Goal: Check status

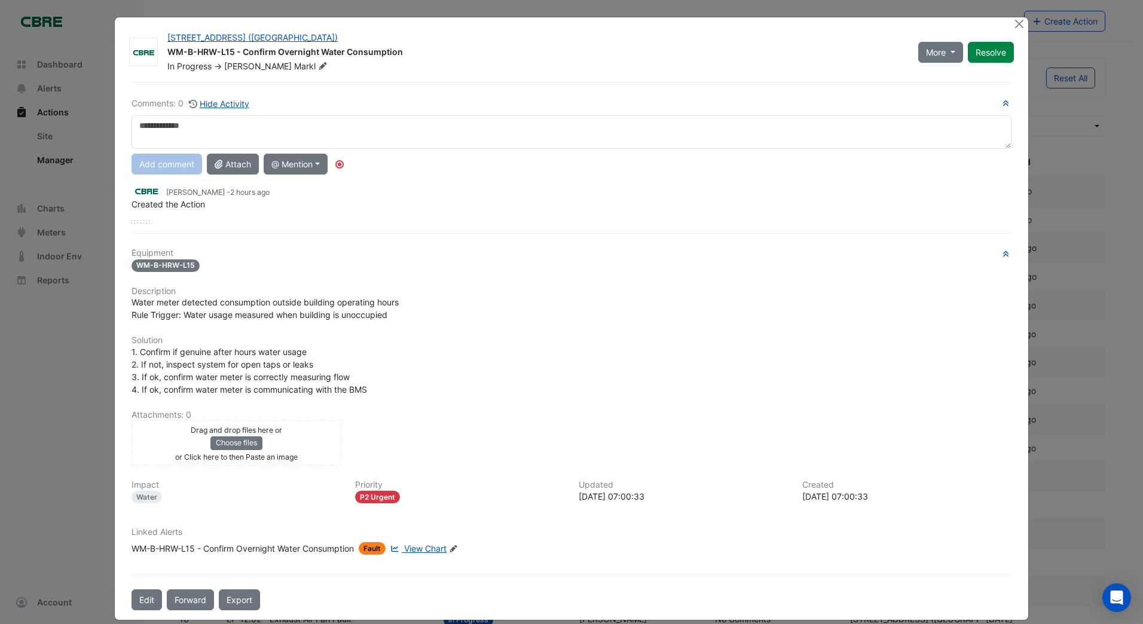
select select "***"
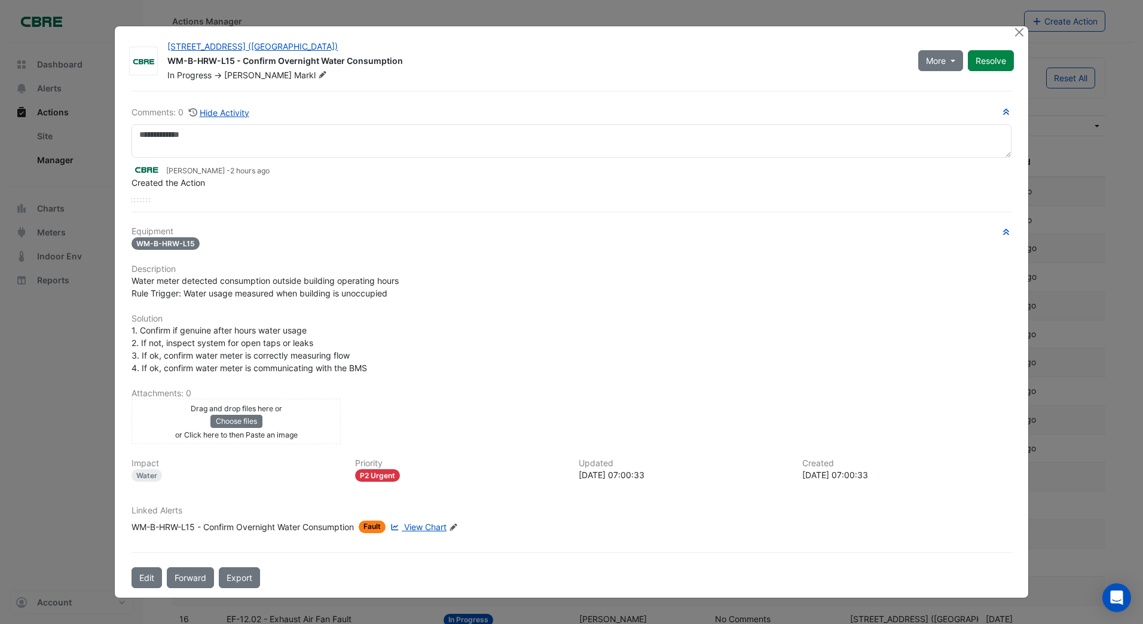
click at [425, 536] on div "Linked Alerts WM-B-HRW-L15 - Confirm Overnight Water Consumption Fault View Cha…" at bounding box center [571, 524] width 895 height 37
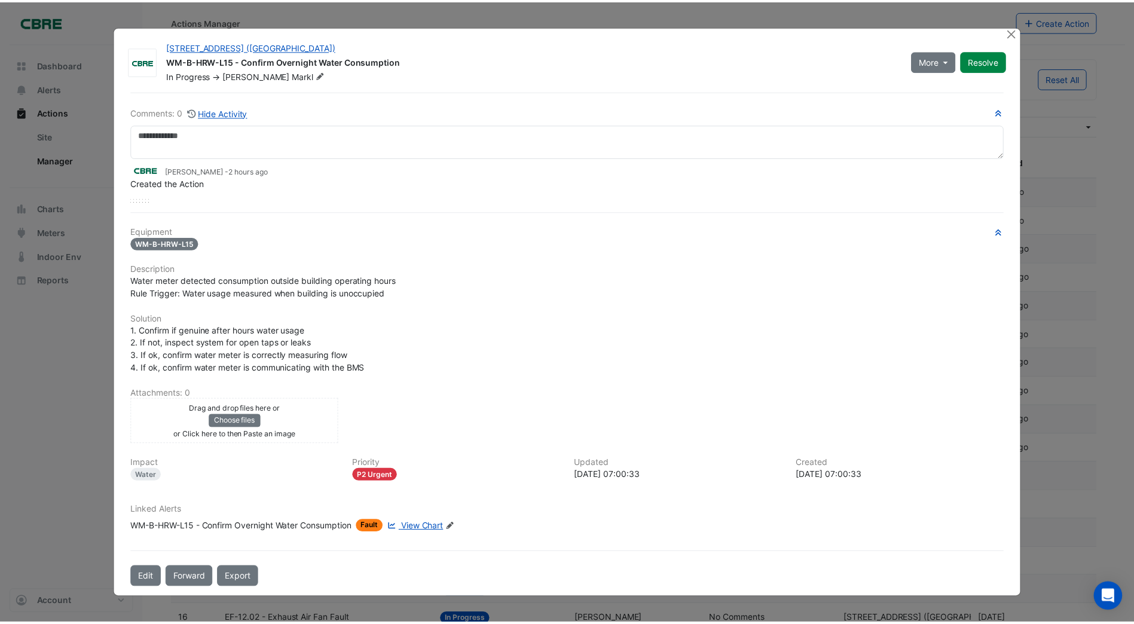
scroll to position [0, 0]
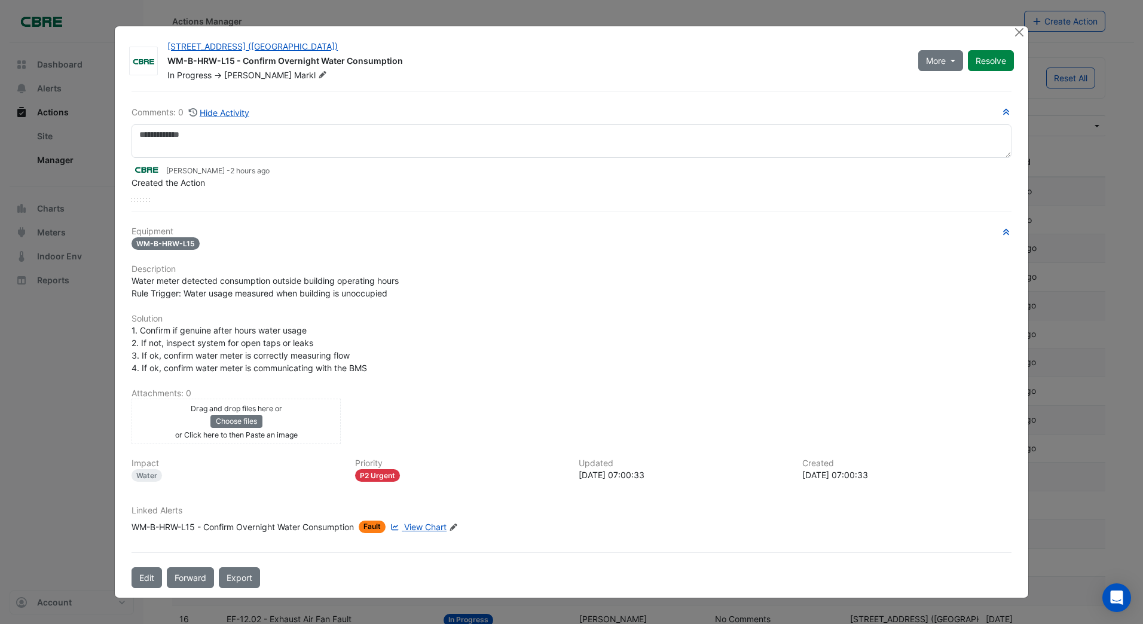
click at [425, 526] on span "View Chart" at bounding box center [425, 527] width 42 height 10
click at [60, 163] on ngb-modal-window "[STREET_ADDRESS] ([GEOGRAPHIC_DATA]) WM-B-HRW-L15 - Confirm Overnight Water Con…" at bounding box center [571, 312] width 1143 height 624
click at [1018, 30] on button "Close" at bounding box center [1020, 32] width 13 height 13
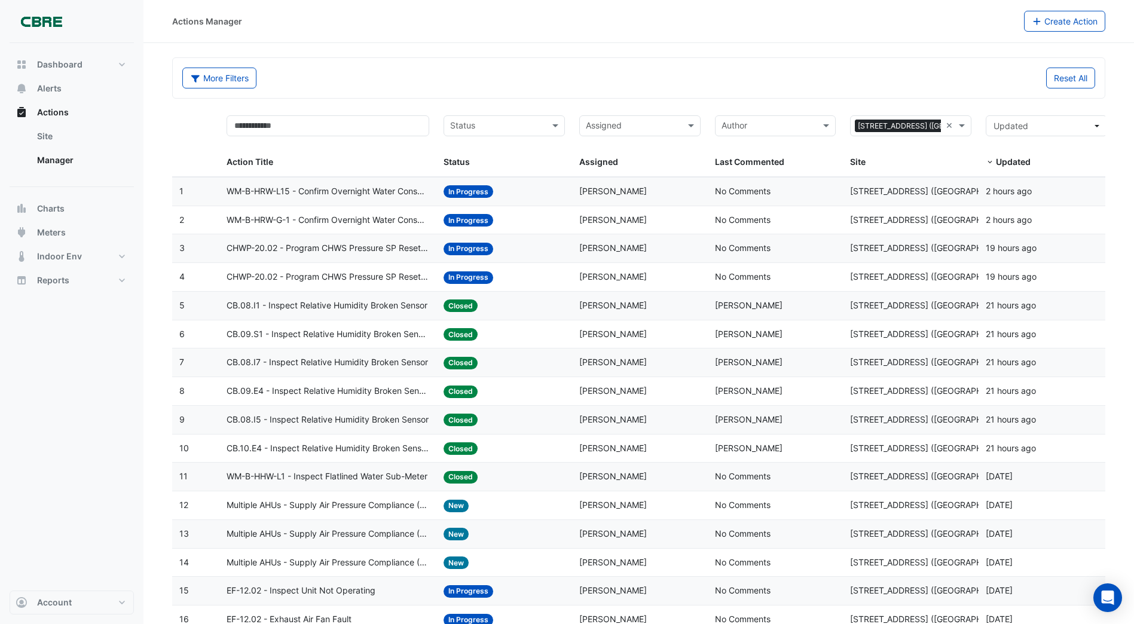
click at [328, 221] on span "WM-B-HRW-G-1 - Confirm Overnight Water Consumption" at bounding box center [328, 220] width 203 height 14
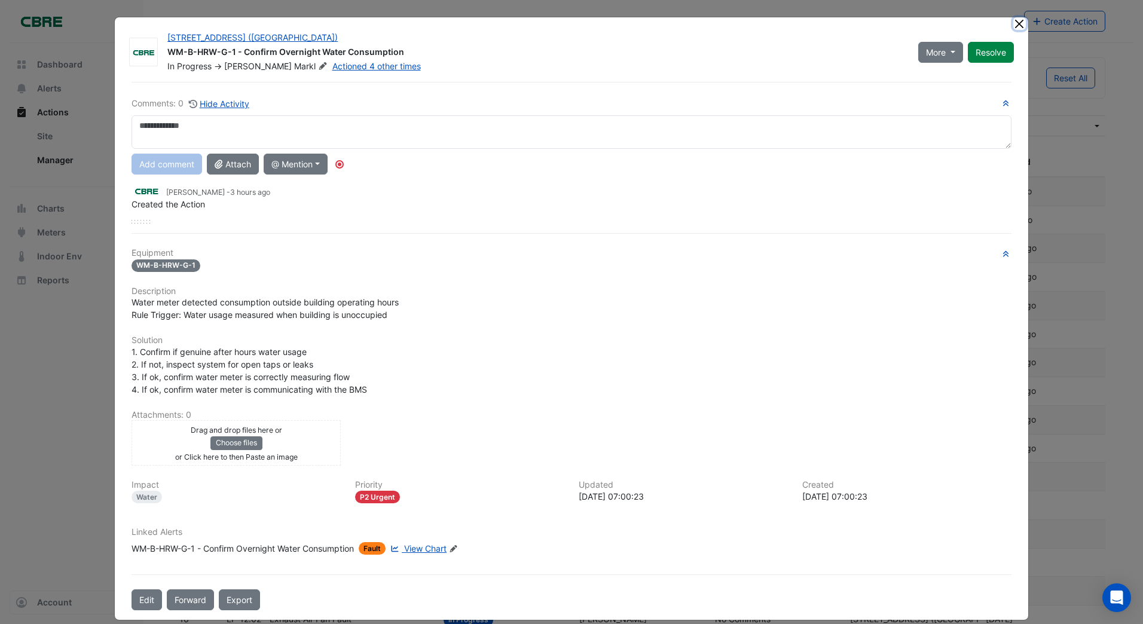
click at [1018, 20] on ngb-modal-window "[STREET_ADDRESS] ([GEOGRAPHIC_DATA]) WM-B-HRW-G-1 - Confirm Overnight Water Con…" at bounding box center [571, 312] width 1143 height 624
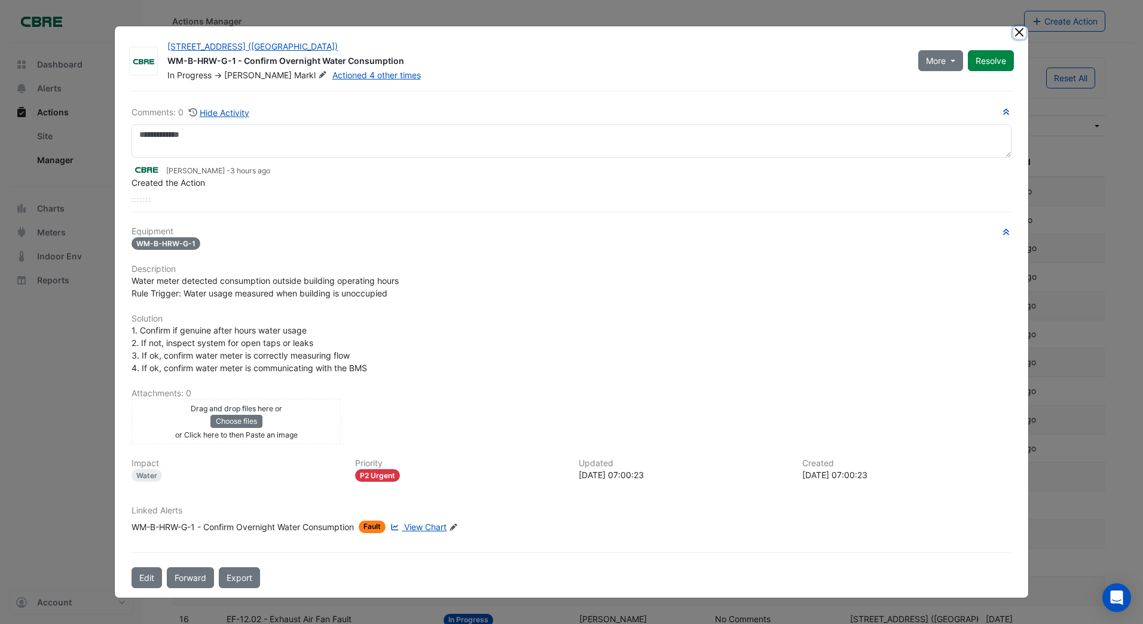
click at [1021, 34] on button "Close" at bounding box center [1020, 32] width 13 height 13
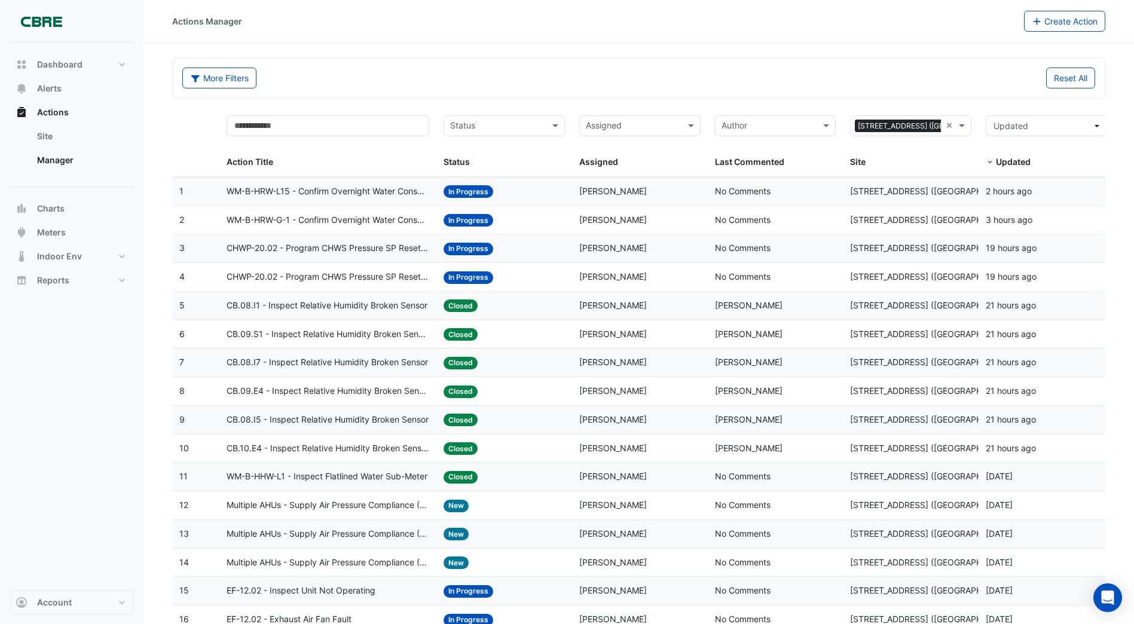
click at [407, 191] on span "WM-B-HRW-L15 - Confirm Overnight Water Consumption" at bounding box center [328, 192] width 203 height 14
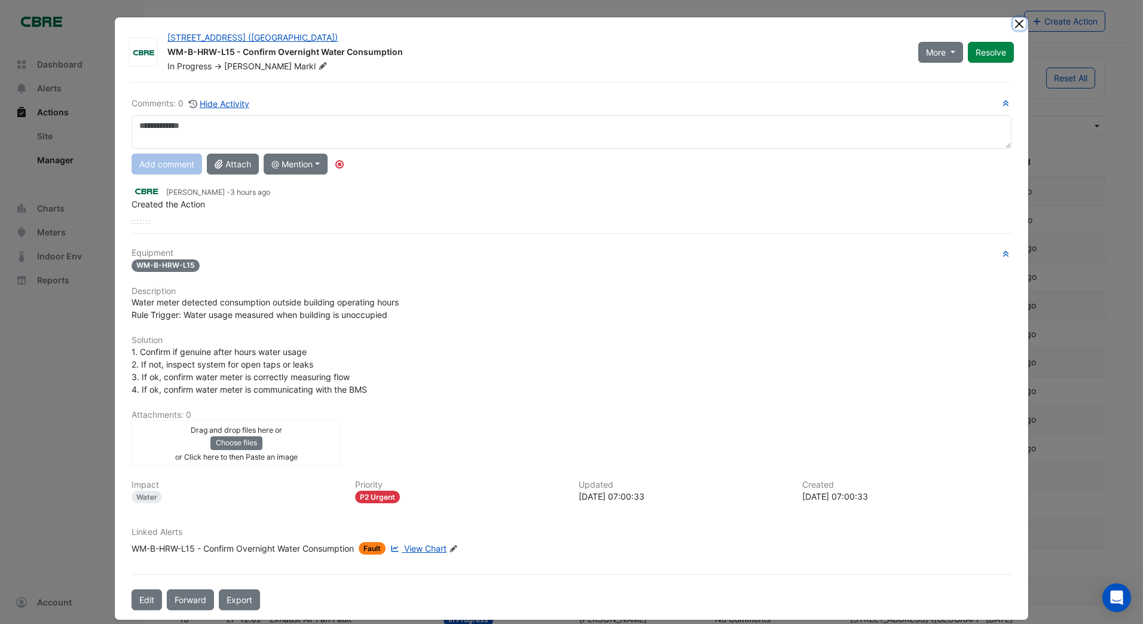
click at [1015, 22] on ngb-modal-window "[STREET_ADDRESS] ([GEOGRAPHIC_DATA]) WM-B-HRW-L15 - Confirm Overnight Water Con…" at bounding box center [571, 312] width 1143 height 624
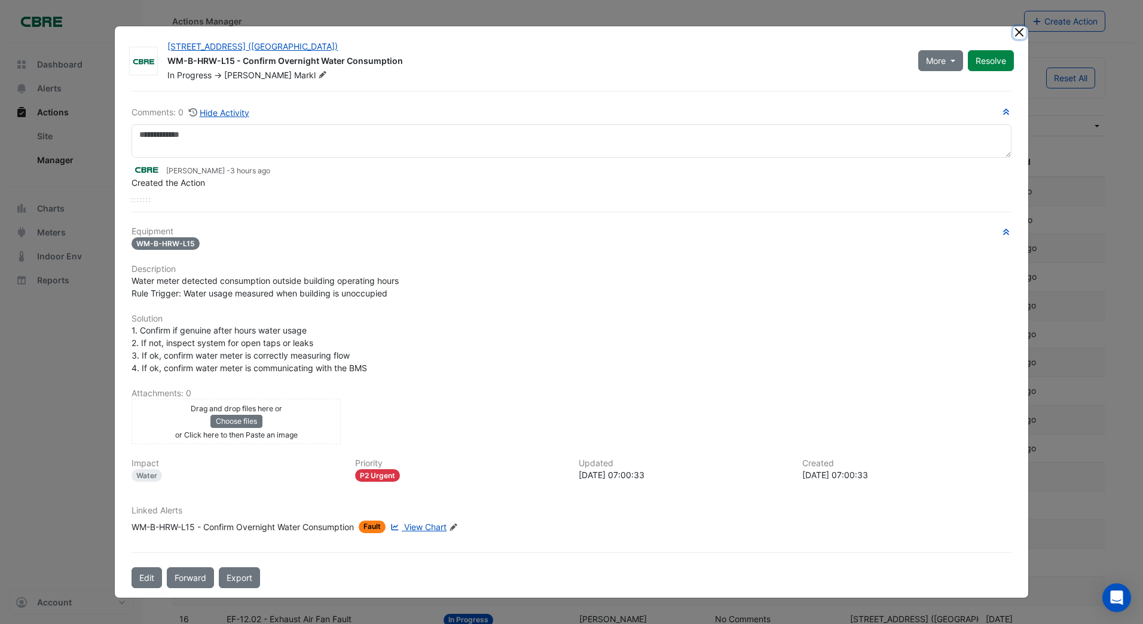
click at [1018, 33] on button "Close" at bounding box center [1020, 32] width 13 height 13
